Goal: Task Accomplishment & Management: Use online tool/utility

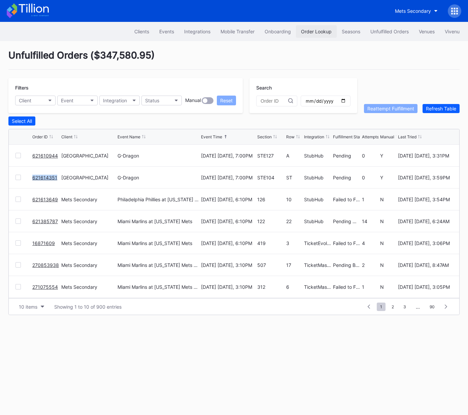
click at [307, 30] on div "Order Lookup" at bounding box center [316, 32] width 31 height 6
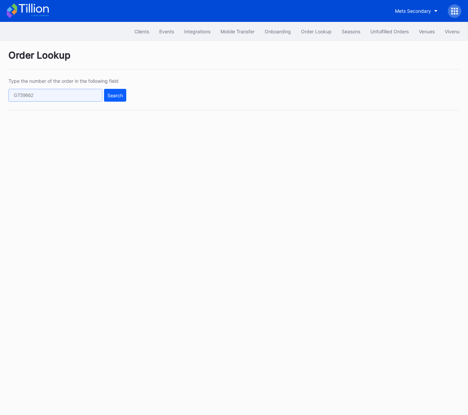
drag, startPoint x: 95, startPoint y: 92, endPoint x: 102, endPoint y: 96, distance: 8.6
click at [95, 92] on input "text" at bounding box center [55, 95] width 94 height 13
paste input "181973427"
type input "181973427"
click at [115, 98] on button "Search" at bounding box center [115, 95] width 22 height 13
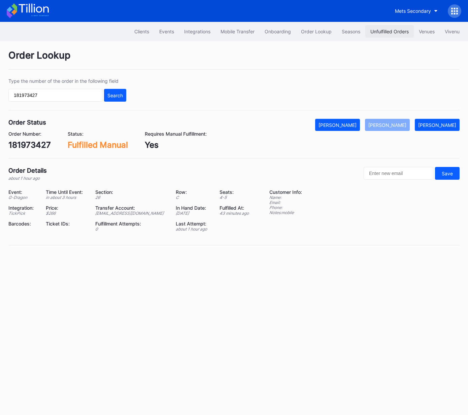
click at [389, 26] on button "Unfulfilled Orders" at bounding box center [390, 31] width 49 height 12
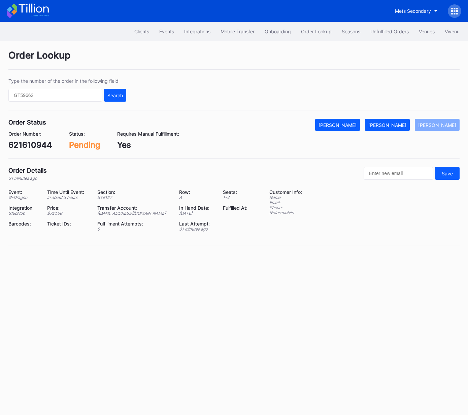
click at [31, 151] on div "Order Status Mark Cancelled Mark Fulfilled Mark Pending Order Number: 621610944…" at bounding box center [233, 139] width 451 height 40
click at [32, 143] on div "621610944" at bounding box center [30, 145] width 44 height 10
copy div "621610944"
drag, startPoint x: 404, startPoint y: 125, endPoint x: 466, endPoint y: 110, distance: 64.1
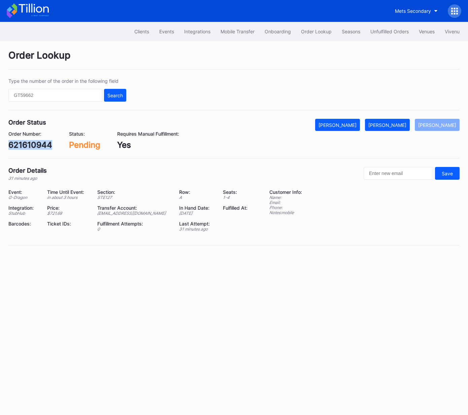
click at [404, 125] on div "[PERSON_NAME]" at bounding box center [388, 125] width 38 height 6
click at [35, 145] on div "621614351" at bounding box center [29, 145] width 42 height 10
copy div "621614351"
drag, startPoint x: 392, startPoint y: 121, endPoint x: 457, endPoint y: 127, distance: 65.2
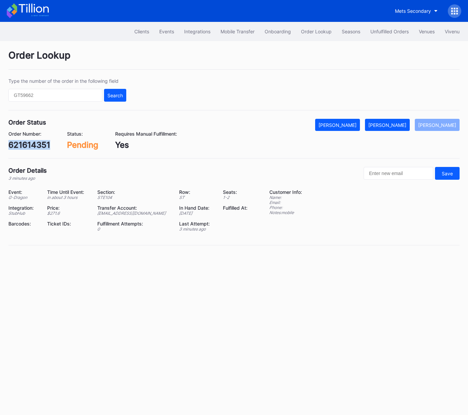
click at [392, 121] on button "[PERSON_NAME]" at bounding box center [387, 125] width 45 height 12
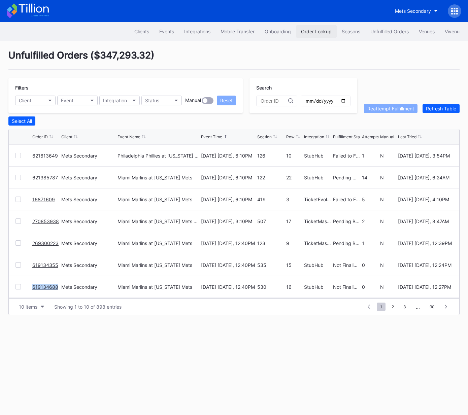
click at [318, 34] on div "Order Lookup" at bounding box center [316, 32] width 31 height 6
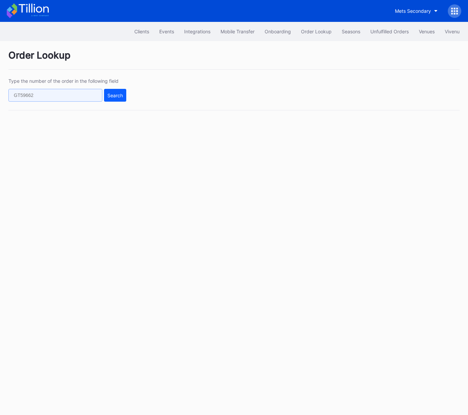
paste input "621614351"
type input "621614351"
click at [114, 94] on div "Search" at bounding box center [114, 96] width 15 height 6
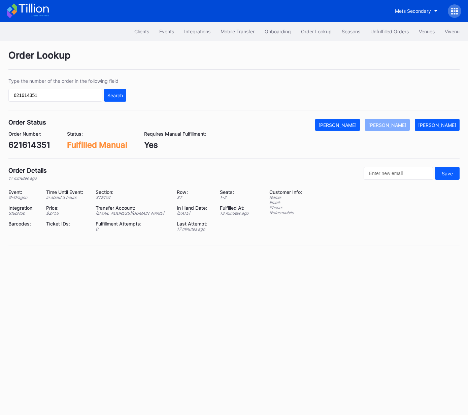
drag, startPoint x: 378, startPoint y: 31, endPoint x: 179, endPoint y: 2, distance: 201.3
click at [378, 31] on div "Unfulfilled Orders" at bounding box center [390, 32] width 38 height 6
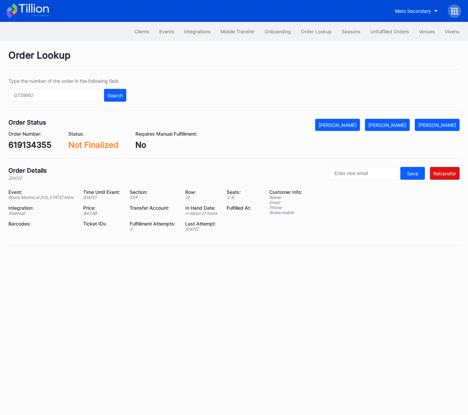
click at [44, 147] on div "619134355" at bounding box center [29, 145] width 43 height 10
click at [43, 147] on div "619134355" at bounding box center [29, 145] width 43 height 10
copy div "619134355"
click at [45, 146] on div "619134688" at bounding box center [29, 145] width 43 height 10
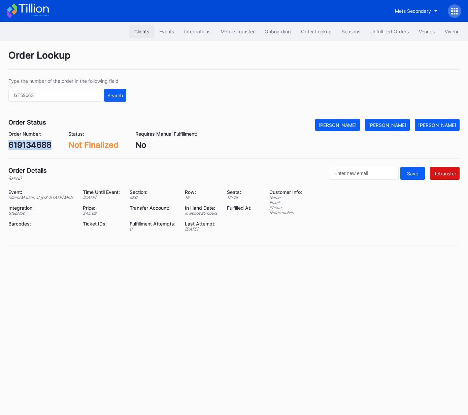
copy div "619134688"
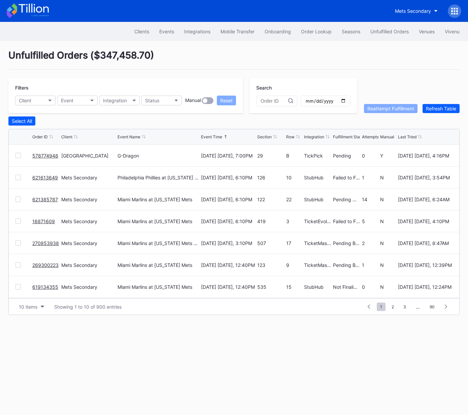
click at [45, 155] on link "578774948" at bounding box center [45, 156] width 26 height 6
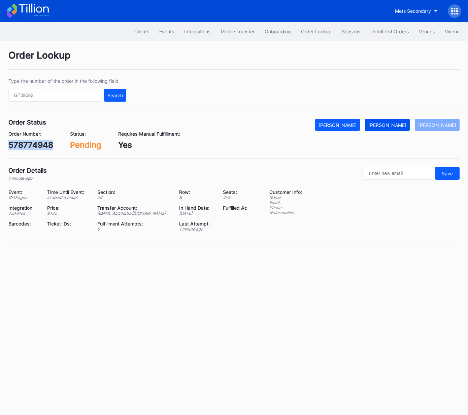
click at [395, 127] on div "[PERSON_NAME]" at bounding box center [388, 125] width 38 height 6
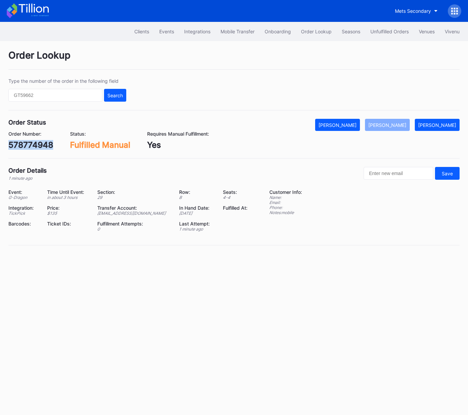
drag, startPoint x: 375, startPoint y: 32, endPoint x: 231, endPoint y: 19, distance: 144.5
click at [375, 32] on div "Unfulfilled Orders" at bounding box center [390, 32] width 38 height 6
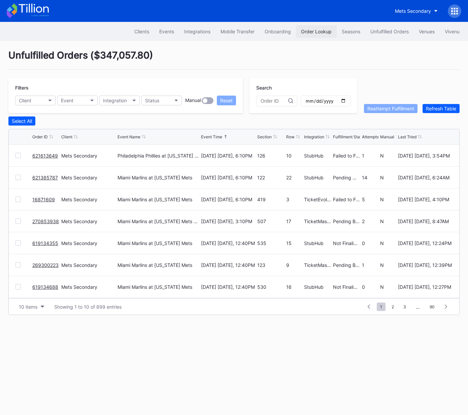
click at [310, 30] on div "Order Lookup" at bounding box center [316, 32] width 31 height 6
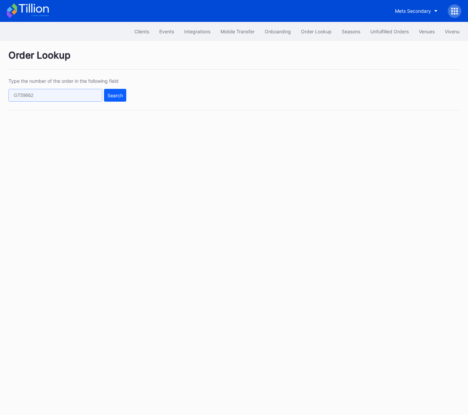
click at [73, 95] on input "text" at bounding box center [55, 95] width 94 height 13
paste input "621618424"
type input "621618424"
click at [112, 94] on div "Search" at bounding box center [114, 96] width 15 height 6
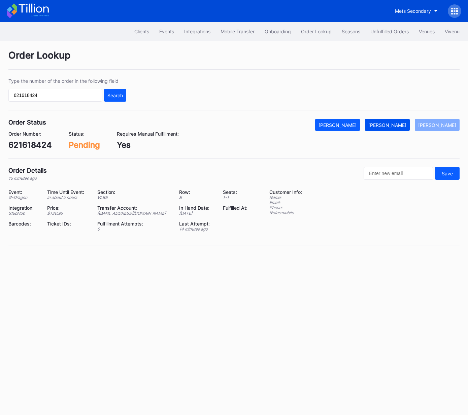
click at [393, 124] on div "[PERSON_NAME]" at bounding box center [388, 125] width 38 height 6
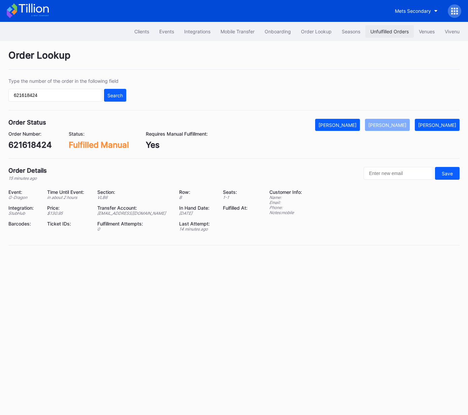
click at [381, 32] on div "Unfulfilled Orders" at bounding box center [390, 32] width 38 height 6
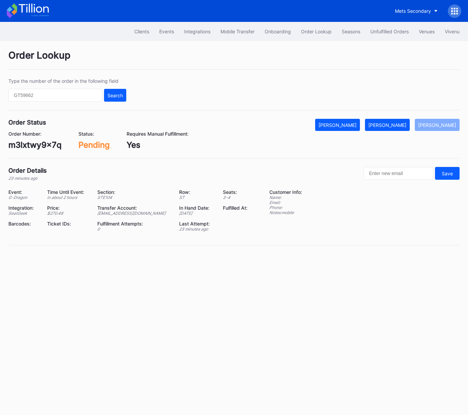
click at [40, 145] on div "m3lxtwy9x7q" at bounding box center [34, 145] width 53 height 10
copy div "m3lxtwy9x7q"
click at [400, 124] on div "[PERSON_NAME]" at bounding box center [388, 125] width 38 height 6
click at [49, 145] on div "dlw7a7xw86e" at bounding box center [35, 145] width 54 height 10
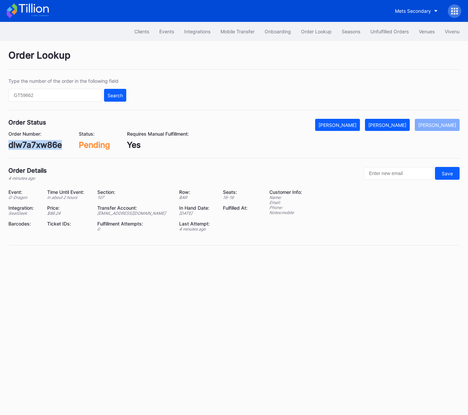
click at [49, 145] on div "dlw7a7xw86e" at bounding box center [35, 145] width 54 height 10
copy div "dlw7a7xw86e"
click at [393, 127] on div "Mark Fulfilled" at bounding box center [388, 125] width 38 height 6
click at [35, 142] on div "328099386" at bounding box center [31, 145] width 46 height 10
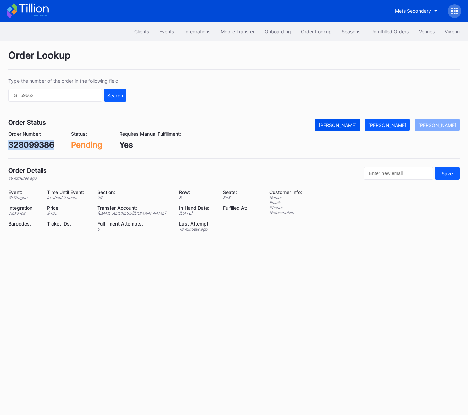
copy div "328099386"
drag, startPoint x: 403, startPoint y: 124, endPoint x: 439, endPoint y: 105, distance: 40.8
click at [403, 123] on div "Mark Fulfilled" at bounding box center [388, 125] width 38 height 6
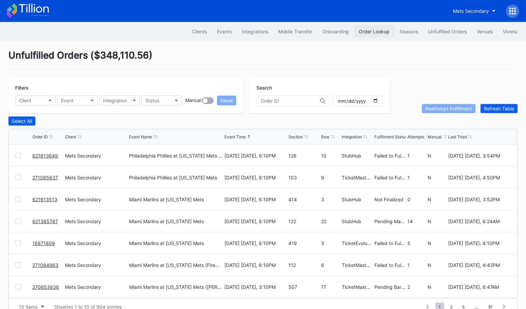
click at [365, 35] on button "Order Lookup" at bounding box center [374, 31] width 41 height 12
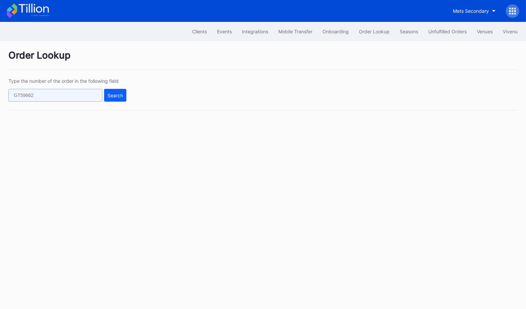
click at [88, 98] on input "text" at bounding box center [55, 95] width 94 height 13
paste input "621613513"
type input "621613513"
click at [115, 97] on div "Search" at bounding box center [114, 96] width 15 height 6
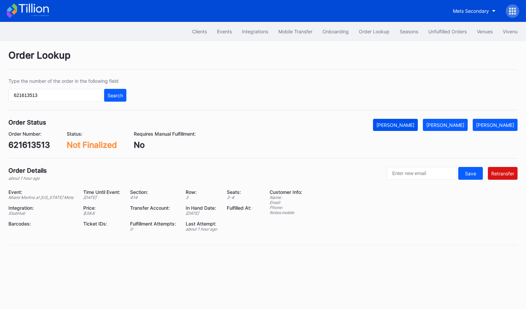
click at [414, 123] on div "[PERSON_NAME]" at bounding box center [395, 125] width 38 height 6
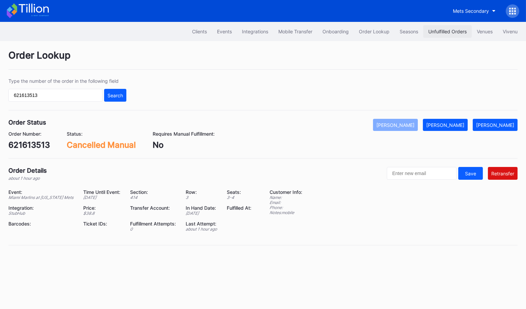
click at [437, 32] on div "Unfulfilled Orders" at bounding box center [447, 32] width 38 height 6
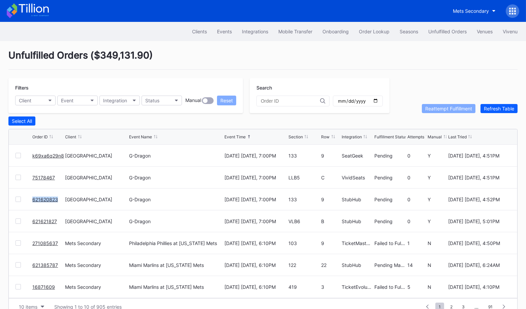
click at [44, 221] on link "621621827" at bounding box center [44, 222] width 25 height 6
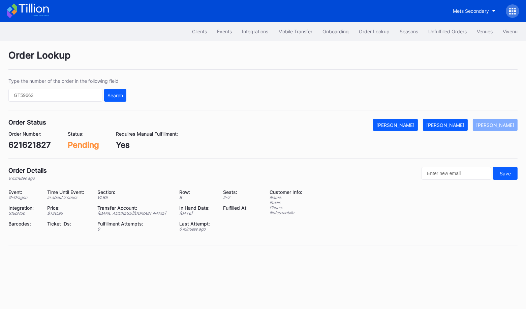
click at [27, 145] on div "621621827" at bounding box center [29, 145] width 42 height 10
copy div "621621827"
click at [458, 127] on div "[PERSON_NAME]" at bounding box center [445, 125] width 38 height 6
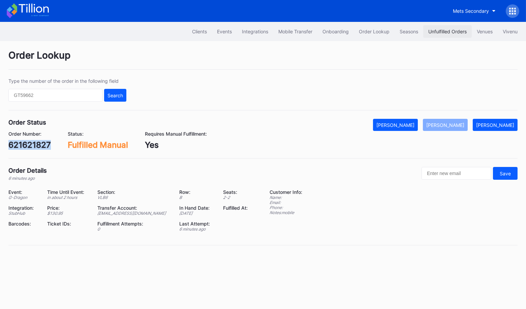
click at [448, 32] on div "Unfulfilled Orders" at bounding box center [447, 32] width 38 height 6
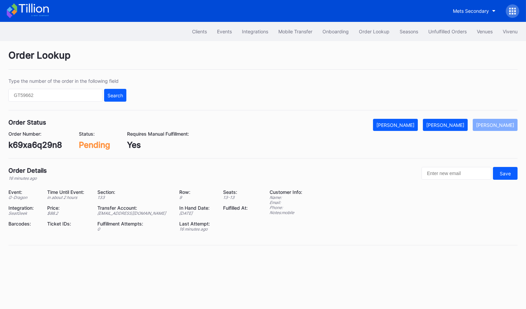
click at [37, 140] on div "k69xa6q29n8" at bounding box center [35, 145] width 54 height 10
copy div "k69xa6q29n8"
click at [462, 123] on div "[PERSON_NAME]" at bounding box center [445, 125] width 38 height 6
click at [35, 144] on div "75178467" at bounding box center [27, 145] width 38 height 10
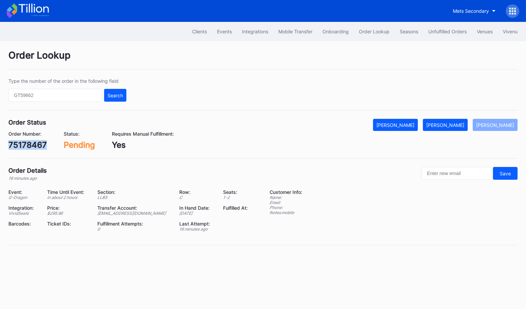
click at [35, 144] on div "75178467" at bounding box center [27, 145] width 38 height 10
copy div "75178467"
click at [452, 129] on button "[PERSON_NAME]" at bounding box center [445, 125] width 45 height 12
click at [36, 145] on div "621620823" at bounding box center [30, 145] width 44 height 10
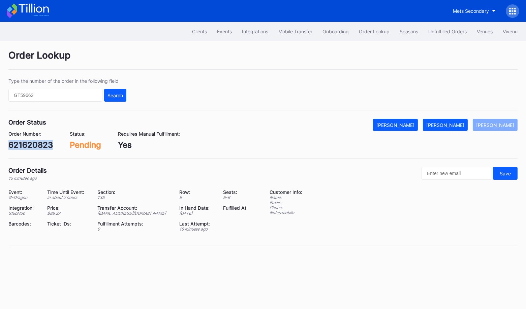
copy div "621620823"
click at [457, 122] on div "Mark Fulfilled" at bounding box center [445, 125] width 38 height 6
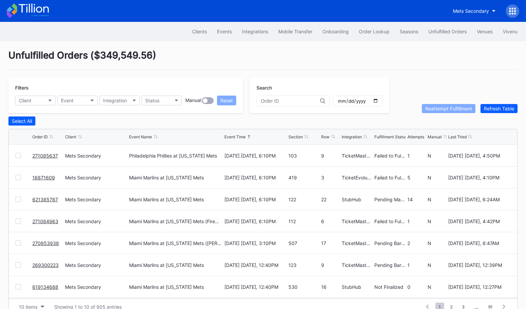
click at [398, 68] on div "Unfulfilled Orders ( $349,549.56 )" at bounding box center [262, 60] width 509 height 20
click at [409, 59] on div "Unfulfilled Orders ( $349,549.56 )" at bounding box center [262, 60] width 509 height 20
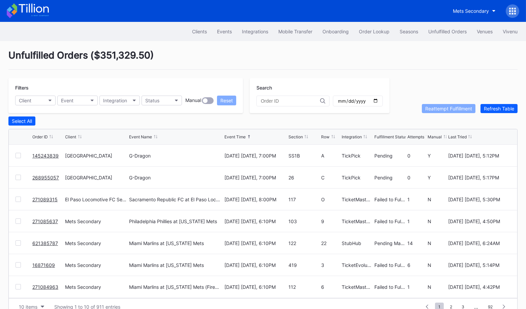
click at [19, 198] on div at bounding box center [17, 199] width 5 height 5
click at [455, 109] on div "Reattempt Fulfillment" at bounding box center [448, 109] width 47 height 6
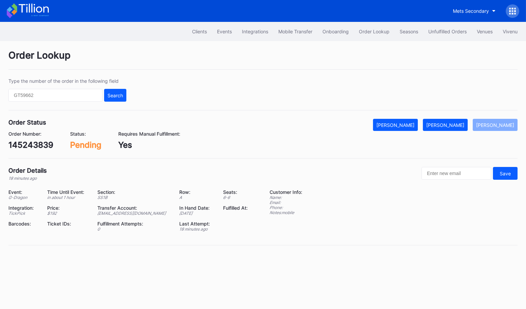
click at [38, 145] on div "145243839" at bounding box center [30, 145] width 45 height 10
copy div "145243839"
click at [456, 127] on button "[PERSON_NAME]" at bounding box center [445, 125] width 45 height 12
click at [38, 143] on div "268955057" at bounding box center [30, 145] width 45 height 10
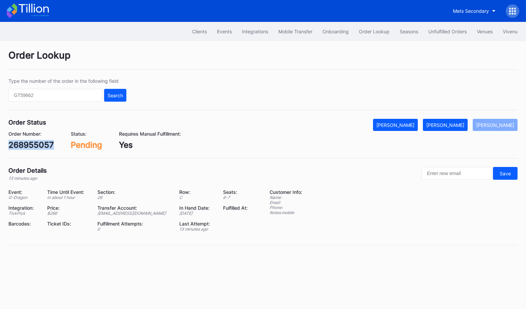
click at [38, 143] on div "268955057" at bounding box center [30, 145] width 45 height 10
copy div "268955057"
click at [451, 124] on div "[PERSON_NAME]" at bounding box center [445, 125] width 38 height 6
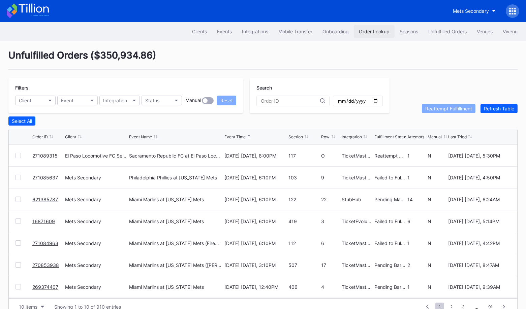
click at [362, 28] on button "Order Lookup" at bounding box center [374, 31] width 41 height 12
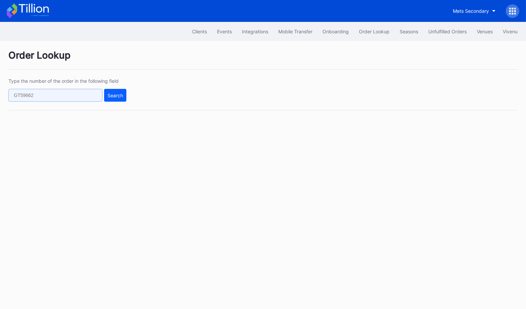
click at [93, 92] on input "text" at bounding box center [55, 95] width 94 height 13
paste input "621618424"
click at [111, 94] on div "Search" at bounding box center [114, 96] width 15 height 6
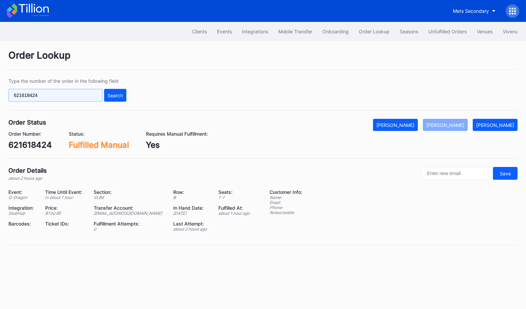
click at [88, 96] on input "621618424" at bounding box center [55, 95] width 94 height 13
paste input "75168836"
type input "75168836"
click at [115, 93] on div "Search" at bounding box center [114, 96] width 15 height 6
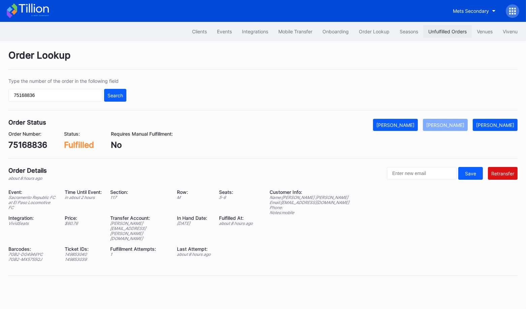
click at [448, 27] on button "Unfulfilled Orders" at bounding box center [447, 31] width 49 height 12
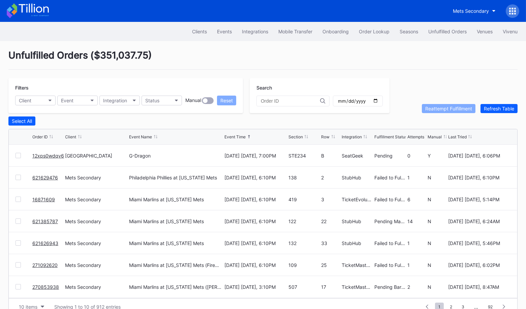
click at [52, 153] on link "12xps0wdqv6" at bounding box center [48, 156] width 32 height 6
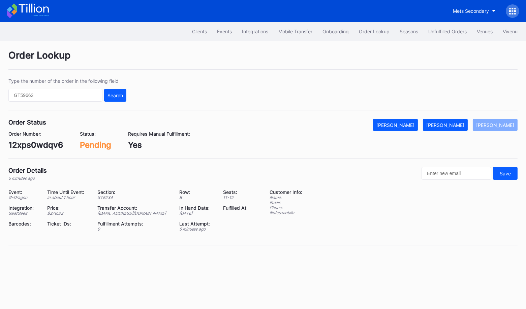
click at [44, 148] on div "12xps0wdqv6" at bounding box center [35, 145] width 55 height 10
copy div "12xps0wdqv6"
click at [453, 123] on div "Mark Fulfilled" at bounding box center [445, 125] width 38 height 6
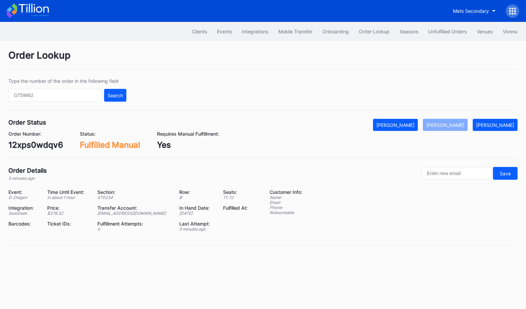
click at [438, 40] on div "Clients Events Integrations Mobile Transfer Onboarding Order Lookup Seasons Unf…" at bounding box center [263, 31] width 526 height 19
click at [438, 34] on div "Unfulfilled Orders" at bounding box center [447, 32] width 38 height 6
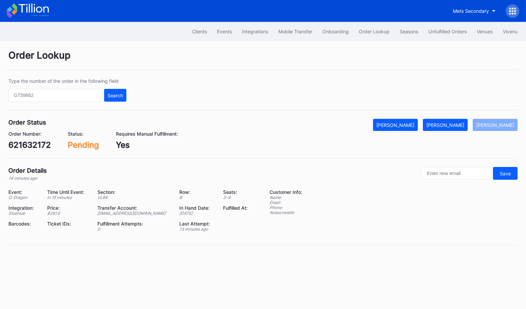
click at [42, 143] on div "621632172" at bounding box center [29, 145] width 42 height 10
copy div "621632172"
click at [454, 117] on div "Order Lookup Type the number of the order in the following field Search Order S…" at bounding box center [263, 151] width 526 height 221
click at [459, 125] on div "[PERSON_NAME]" at bounding box center [445, 125] width 38 height 6
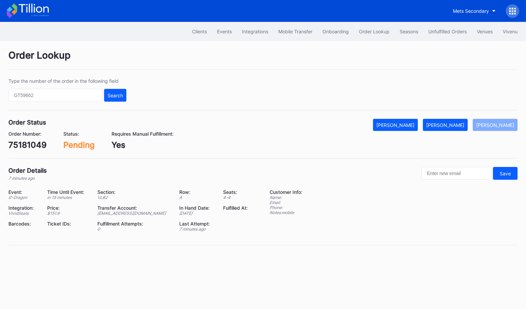
click at [31, 147] on div "75181049" at bounding box center [27, 145] width 38 height 10
copy div "75181049"
click at [457, 127] on div "[PERSON_NAME]" at bounding box center [445, 125] width 38 height 6
click at [41, 142] on div "621632907" at bounding box center [30, 145] width 44 height 10
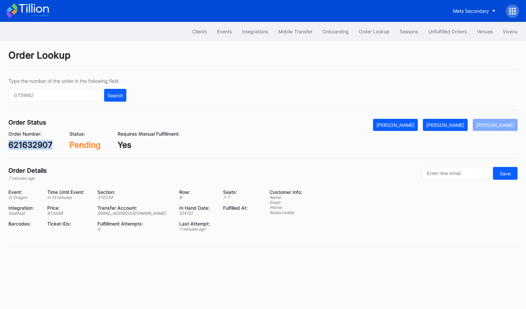
click at [41, 142] on div "621632907" at bounding box center [30, 145] width 44 height 10
copy div "621632907"
click at [460, 120] on button "[PERSON_NAME]" at bounding box center [445, 125] width 45 height 12
click at [32, 140] on div "743517666" at bounding box center [29, 145] width 43 height 10
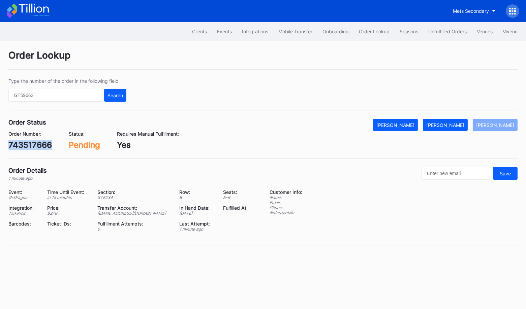
copy div "743517666"
click at [463, 126] on div "Mark Fulfilled" at bounding box center [445, 125] width 38 height 6
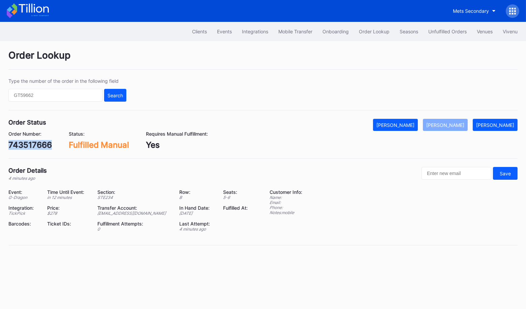
copy div "743517666"
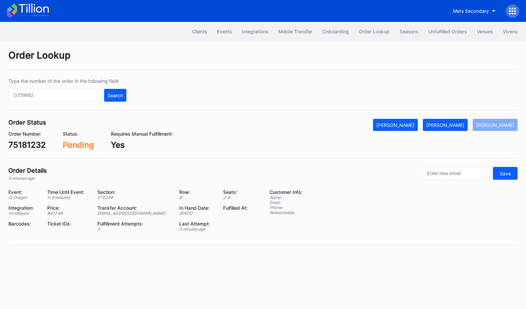
click at [38, 144] on div "75181232" at bounding box center [26, 145] width 37 height 10
copy div "75181232"
click at [454, 126] on div "[PERSON_NAME]" at bounding box center [445, 125] width 38 height 6
click at [35, 149] on div "621634026" at bounding box center [30, 145] width 45 height 10
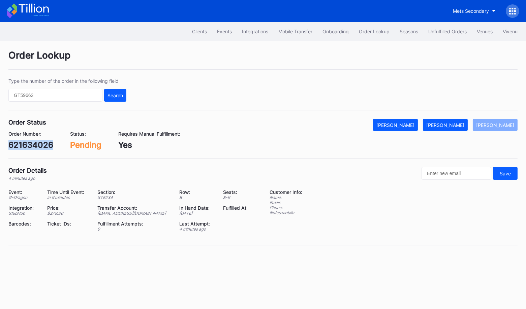
click at [35, 149] on div "621634026" at bounding box center [30, 145] width 45 height 10
copy div "621634026"
click at [451, 122] on div "[PERSON_NAME]" at bounding box center [445, 125] width 38 height 6
click at [29, 146] on div "621633978" at bounding box center [30, 145] width 44 height 10
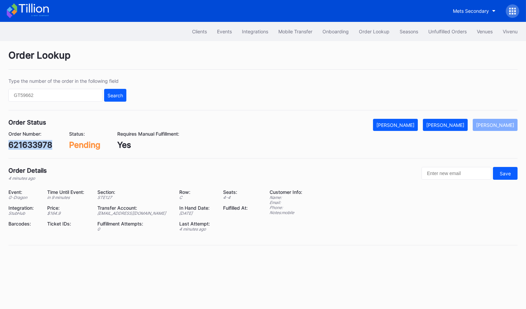
copy div "621633978"
click at [452, 121] on button "[PERSON_NAME]" at bounding box center [445, 125] width 45 height 12
click at [26, 144] on div "621634204" at bounding box center [30, 145] width 45 height 10
copy div "621634204"
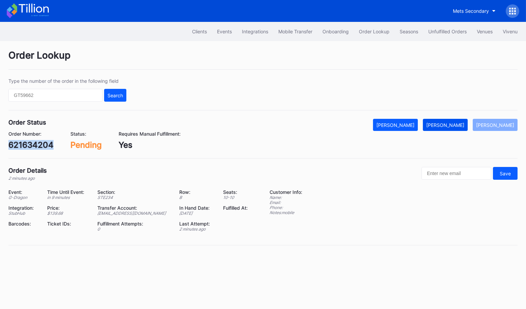
click at [454, 122] on div "[PERSON_NAME]" at bounding box center [445, 125] width 38 height 6
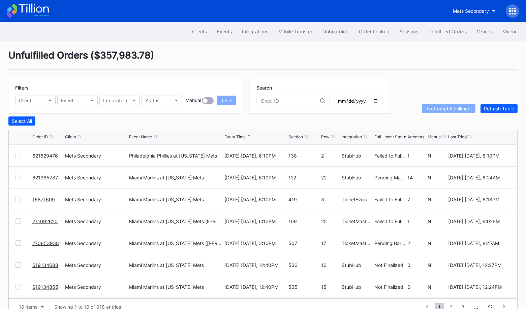
click at [362, 38] on div "Clients Events Integrations Mobile Transfer Onboarding Order Lookup Seasons Unf…" at bounding box center [263, 31] width 526 height 19
click at [367, 36] on button "Order Lookup" at bounding box center [374, 31] width 41 height 12
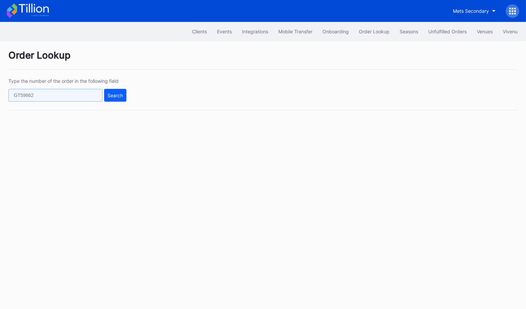
click at [83, 92] on input "text" at bounding box center [55, 95] width 94 height 13
paste input "621635621"
type input "621635621"
click at [122, 94] on div "Search" at bounding box center [114, 96] width 15 height 6
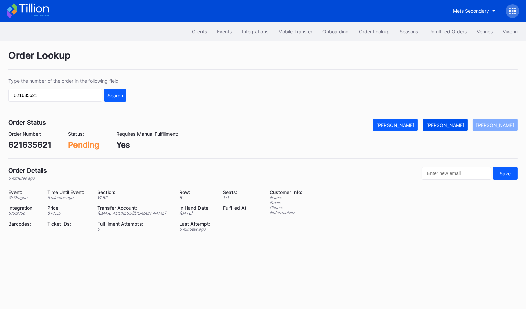
click at [453, 123] on div "[PERSON_NAME]" at bounding box center [445, 125] width 38 height 6
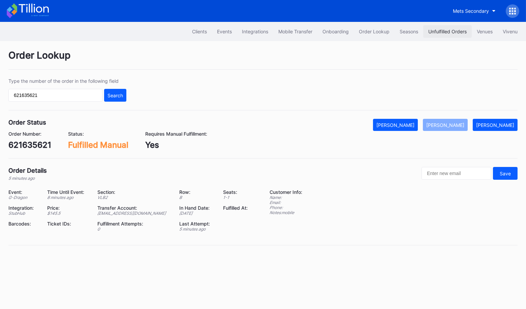
click at [442, 35] on button "Unfulfilled Orders" at bounding box center [447, 31] width 49 height 12
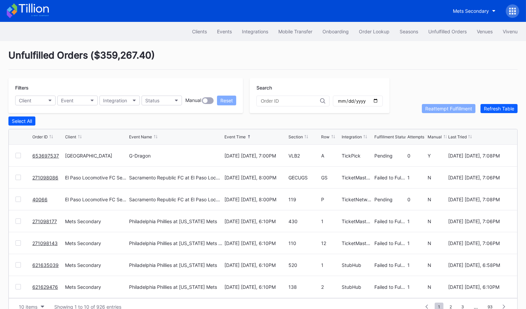
click at [42, 156] on link "653697537" at bounding box center [45, 156] width 27 height 6
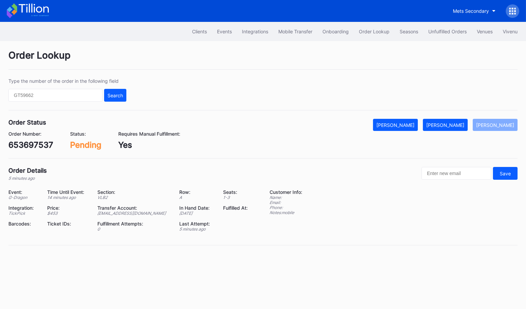
click at [33, 145] on div "653697537" at bounding box center [30, 145] width 45 height 10
copy div "653697537"
click at [457, 127] on button "[PERSON_NAME]" at bounding box center [445, 125] width 45 height 12
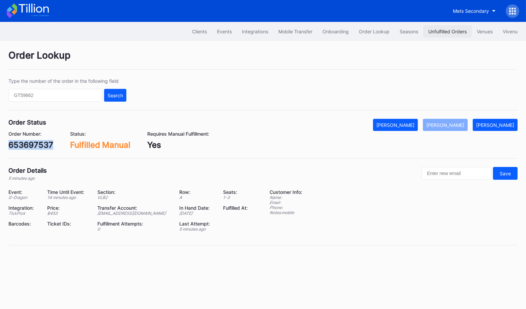
click at [436, 30] on div "Unfulfilled Orders" at bounding box center [447, 32] width 38 height 6
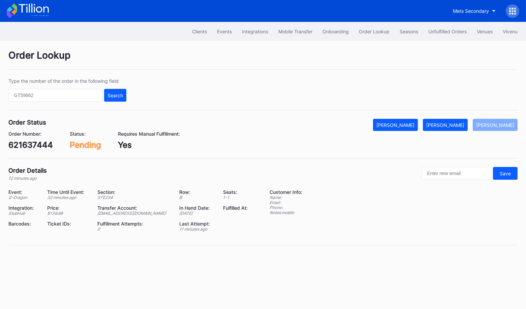
click at [41, 145] on div "621637444" at bounding box center [30, 145] width 44 height 10
copy div "621637444"
click at [460, 126] on div "Mark Fulfilled" at bounding box center [445, 125] width 38 height 6
click at [34, 142] on div "621637563" at bounding box center [30, 145] width 44 height 10
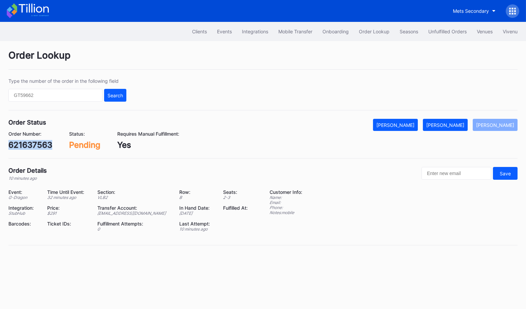
click at [34, 142] on div "621637563" at bounding box center [30, 145] width 44 height 10
copy div "621637563"
click at [454, 130] on button "Mark Fulfilled" at bounding box center [445, 125] width 45 height 12
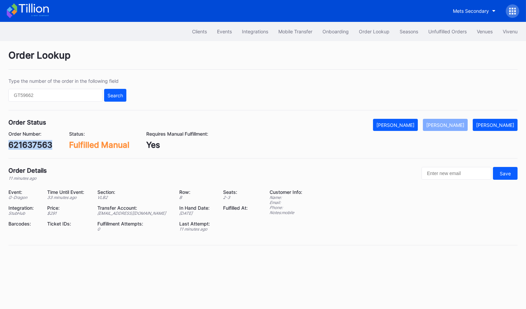
copy div "621637563"
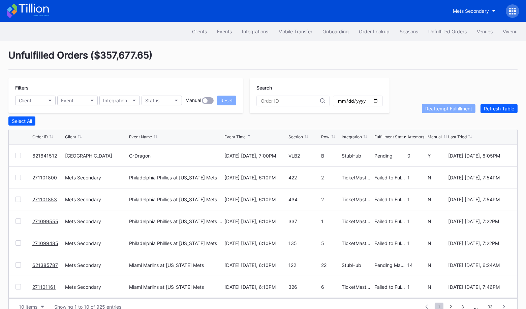
click at [44, 156] on link "621641512" at bounding box center [44, 156] width 25 height 6
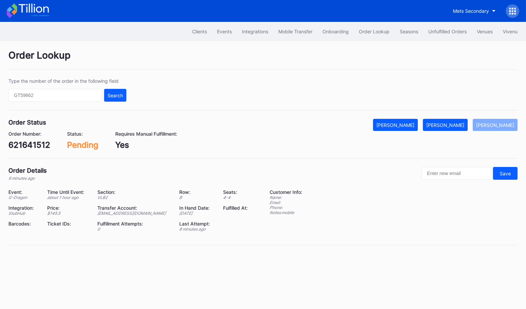
click at [40, 141] on div "621641512" at bounding box center [29, 145] width 42 height 10
copy div "621641512"
click at [461, 128] on button "Mark Fulfilled" at bounding box center [445, 125] width 45 height 12
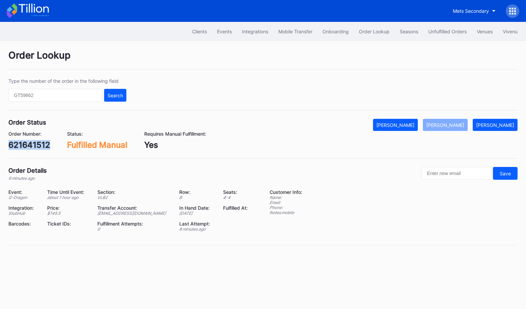
click at [30, 140] on div "621641512" at bounding box center [29, 145] width 42 height 10
click at [444, 30] on div "Unfulfilled Orders" at bounding box center [447, 32] width 38 height 6
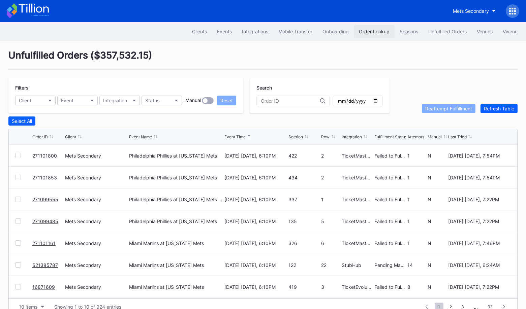
click at [362, 31] on div "Order Lookup" at bounding box center [374, 32] width 31 height 6
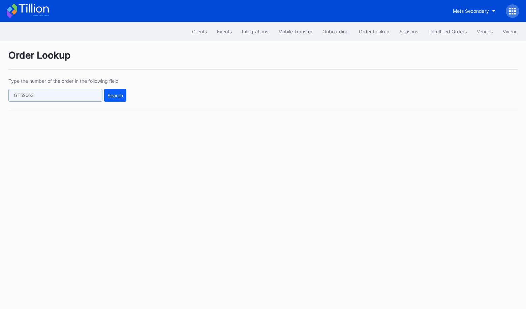
click at [88, 92] on input "text" at bounding box center [55, 95] width 94 height 13
paste input "621641512"
type input "621641512"
click at [109, 94] on div "Search" at bounding box center [114, 96] width 15 height 6
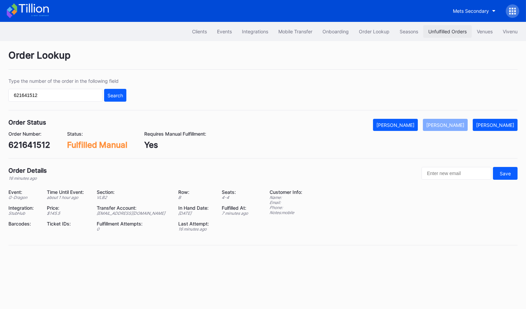
click at [428, 34] on div "Unfulfilled Orders" at bounding box center [447, 32] width 38 height 6
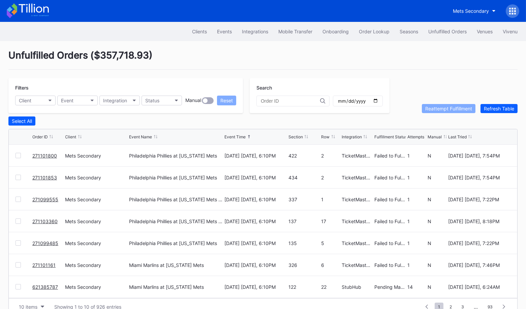
scroll to position [13, 0]
click at [322, 71] on div "Unfulfilled Orders ( $357,718.93 ) Filters Client Event Integration Status Manu…" at bounding box center [263, 182] width 526 height 283
